Goal: Task Accomplishment & Management: Use online tool/utility

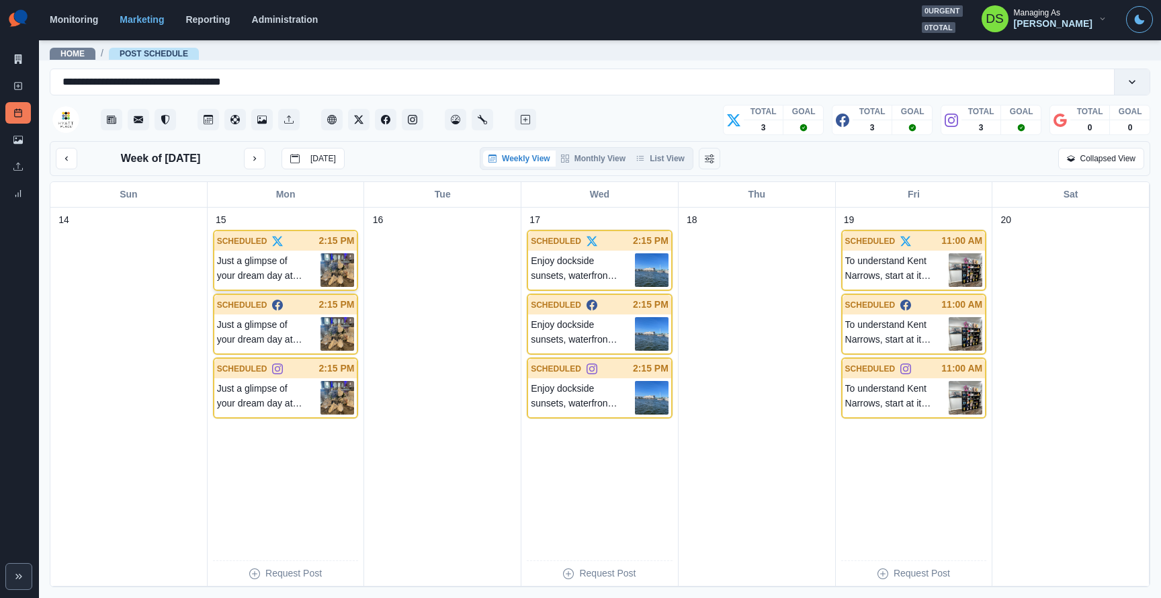
click at [282, 251] on div "Just a glimpse of your dream day at our [PERSON_NAME][GEOGRAPHIC_DATA]... This …" at bounding box center [285, 270] width 143 height 39
click at [282, 292] on div "15 SCHEDULED 2:15 PM Just a glimpse of your dream day at our [PERSON_NAME][GEOG…" at bounding box center [286, 397] width 146 height 368
click at [273, 328] on p "Just a glimpse of your dream day at our [PERSON_NAME][GEOGRAPHIC_DATA]... This …" at bounding box center [269, 334] width 104 height 34
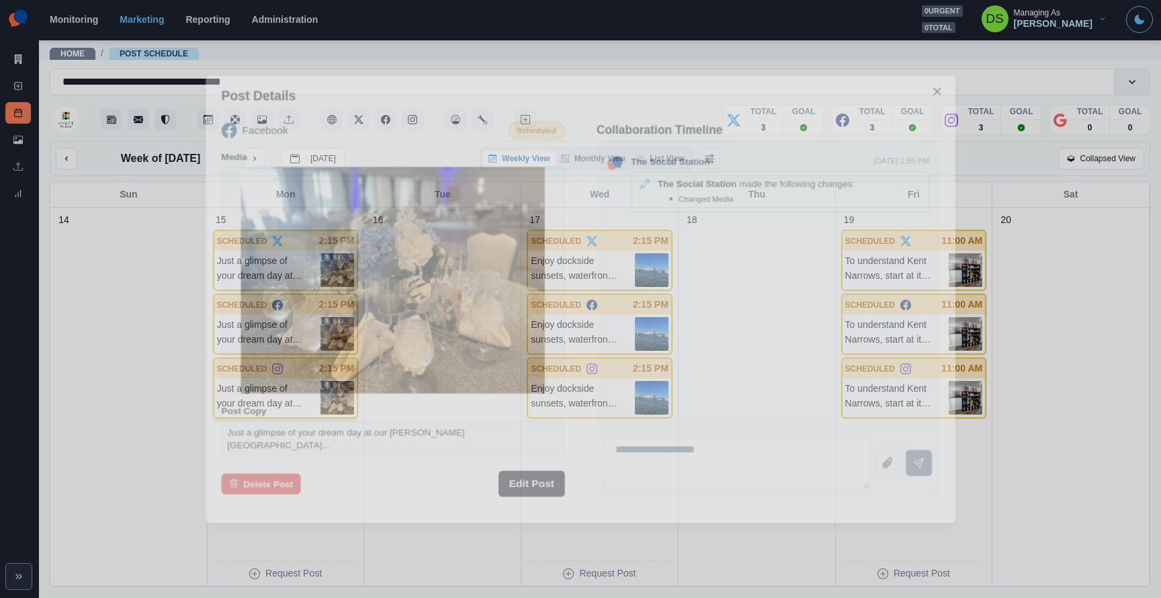
click at [262, 386] on p "Just a glimpse of your dream day at our [PERSON_NAME][GEOGRAPHIC_DATA]... This …" at bounding box center [269, 398] width 104 height 34
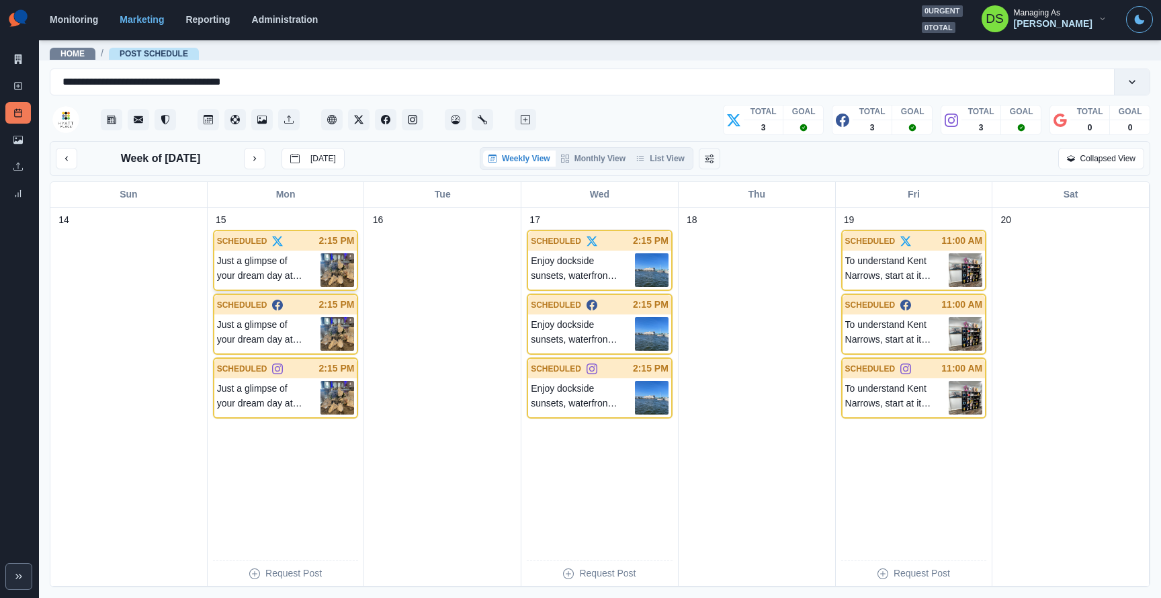
click at [255, 269] on p "Just a glimpse of your dream day at our [PERSON_NAME][GEOGRAPHIC_DATA]... This …" at bounding box center [269, 270] width 104 height 34
click at [568, 252] on div "Enjoy dockside sunsets, waterfront fire pits, and seamless hotel perks. [GEOGRA…" at bounding box center [599, 270] width 143 height 39
click at [294, 331] on p "Just a glimpse of your dream day at our [PERSON_NAME][GEOGRAPHIC_DATA]... This …" at bounding box center [269, 334] width 104 height 34
click at [597, 326] on p "Enjoy dockside sunsets, waterfront fire pits, and seamless hotel perks. [GEOGRA…" at bounding box center [583, 334] width 104 height 34
click at [310, 263] on p "Just a glimpse of your dream day at our [PERSON_NAME][GEOGRAPHIC_DATA]... This …" at bounding box center [269, 270] width 104 height 34
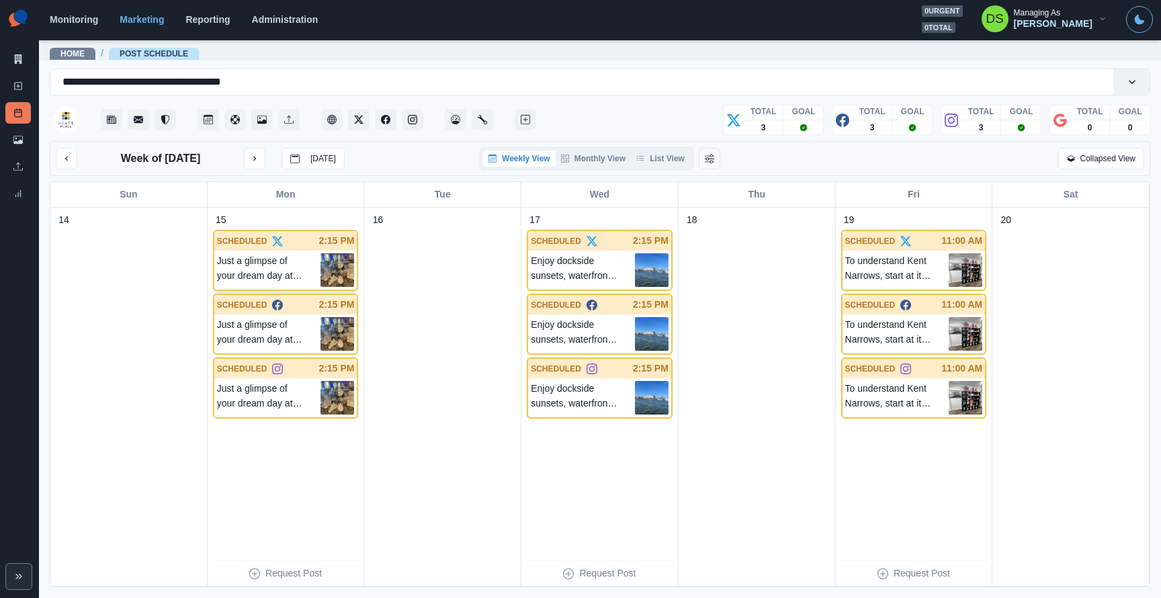
click at [288, 276] on p "Just a glimpse of your dream day at our [PERSON_NAME][GEOGRAPHIC_DATA]... This …" at bounding box center [269, 270] width 104 height 34
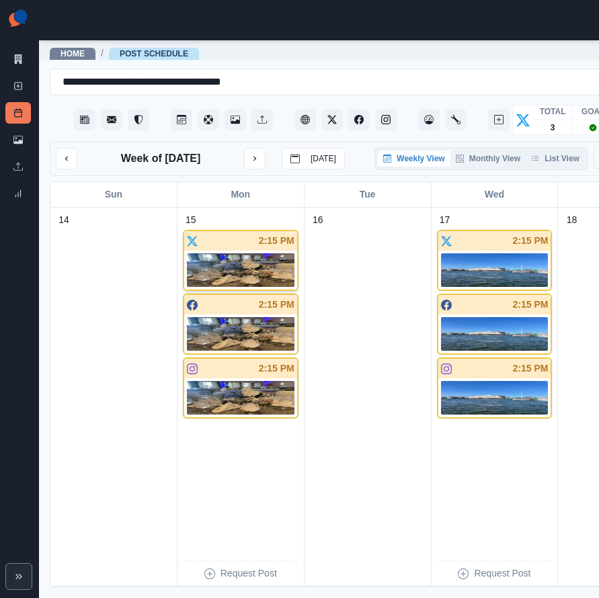
click at [257, 275] on img at bounding box center [241, 270] width 108 height 34
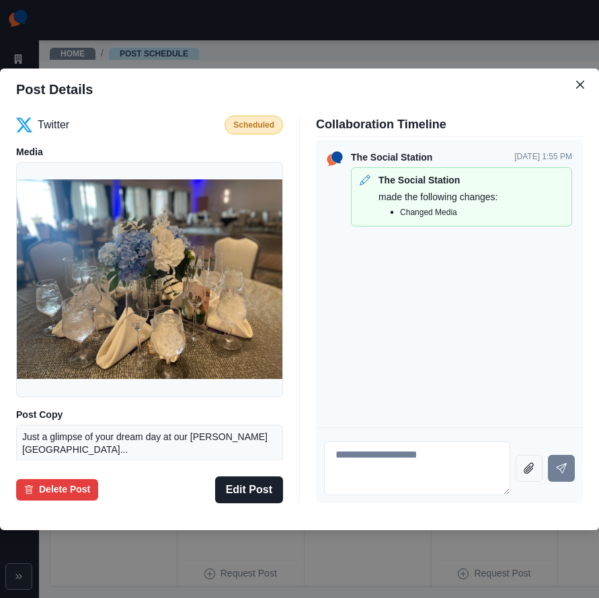
drag, startPoint x: 576, startPoint y: 82, endPoint x: 465, endPoint y: 89, distance: 111.1
click at [465, 89] on section "Post Details Twitter Scheduled Media Post Copy Just a glimpse of your dream day…" at bounding box center [299, 300] width 599 height 462
click at [572, 83] on button "Close" at bounding box center [580, 85] width 22 height 22
